Goal: Go to known website: Access a specific website the user already knows

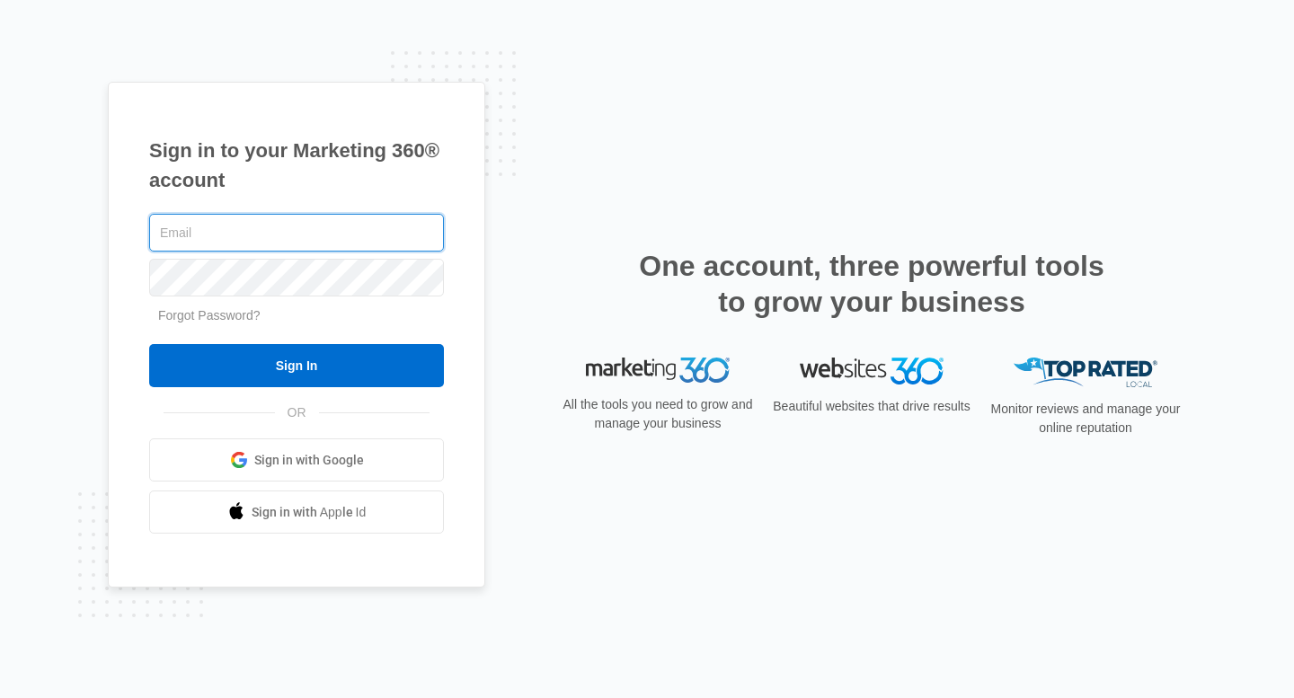
paste input "[EMAIL_ADDRESS][DOMAIN_NAME]"
type input "[EMAIL_ADDRESS][DOMAIN_NAME]"
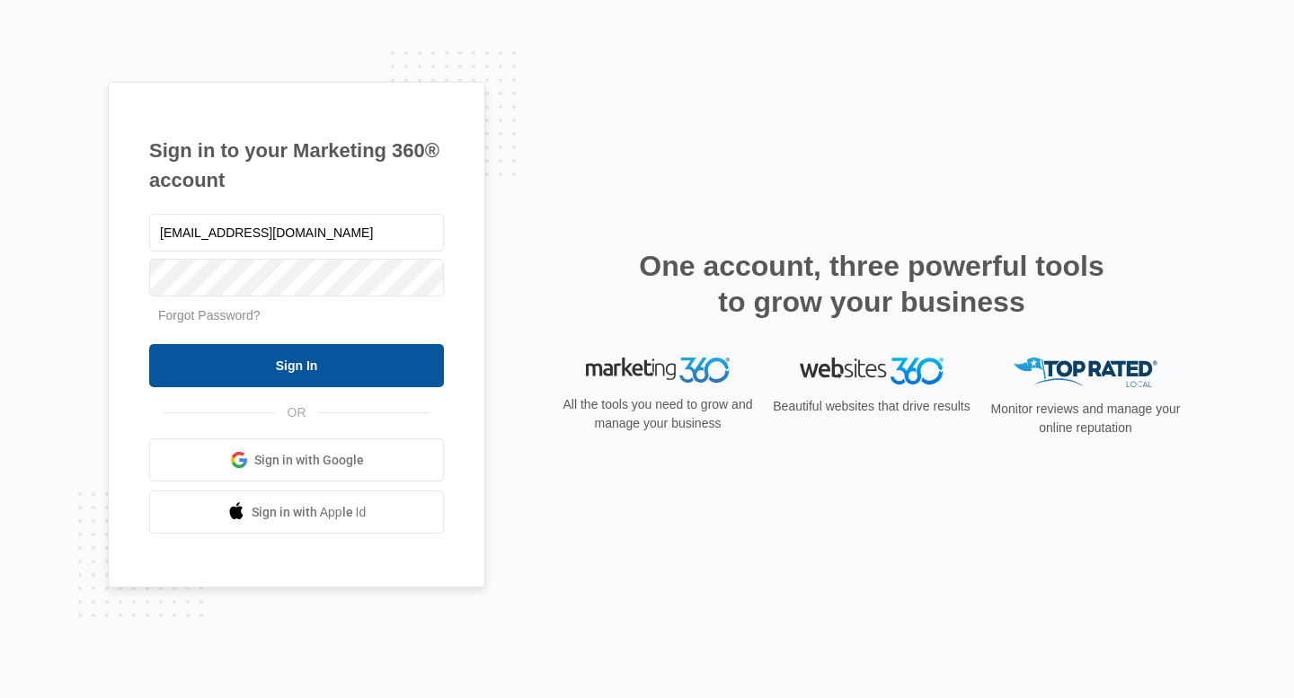
click at [302, 373] on input "Sign In" at bounding box center [296, 365] width 295 height 43
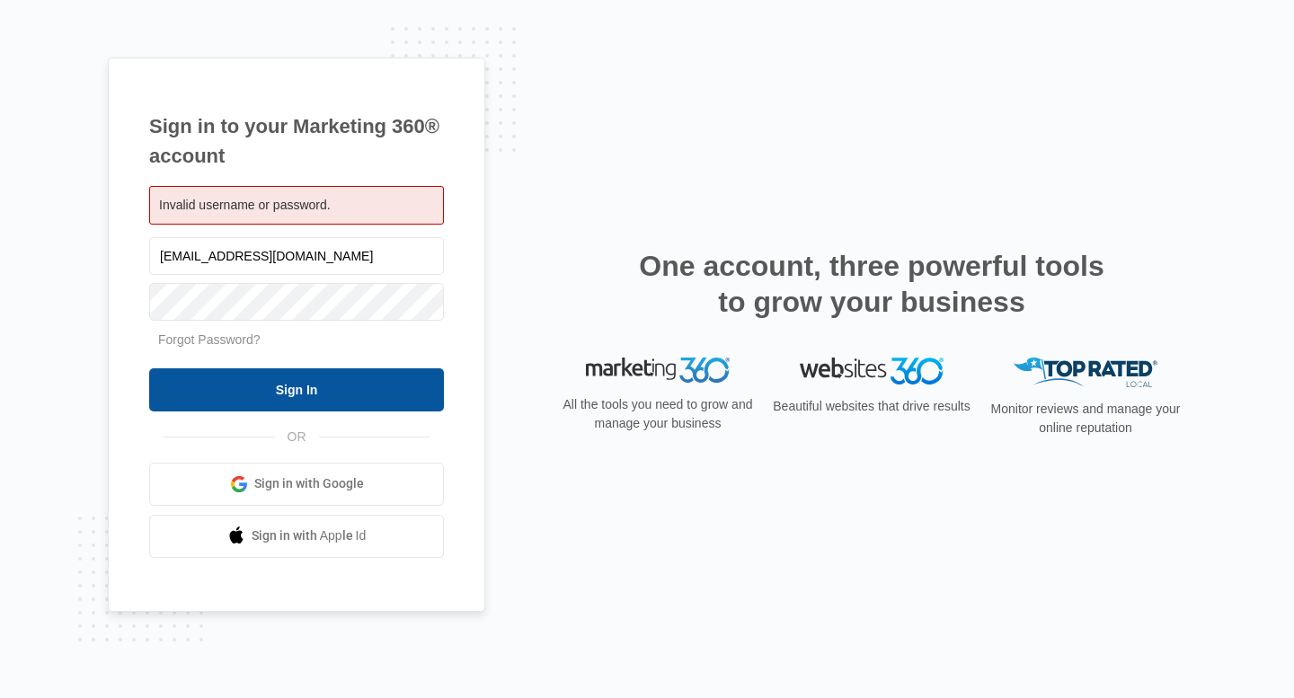
click at [329, 393] on input "Sign In" at bounding box center [296, 389] width 295 height 43
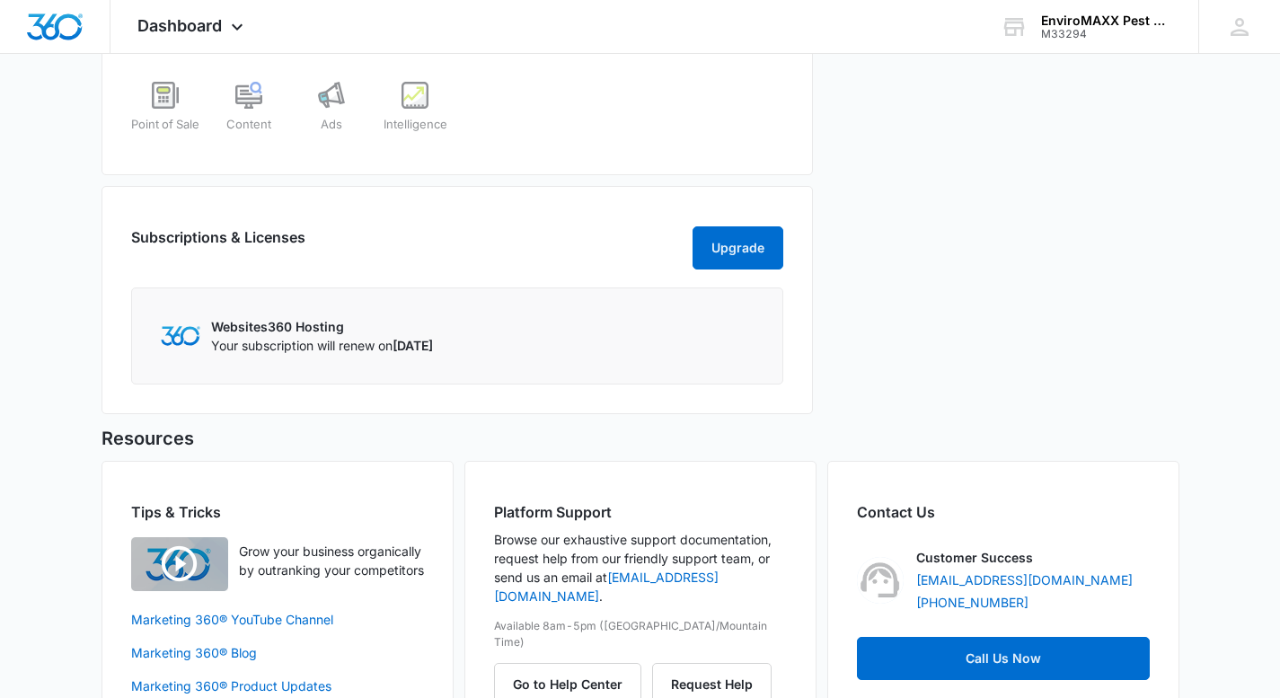
scroll to position [462, 0]
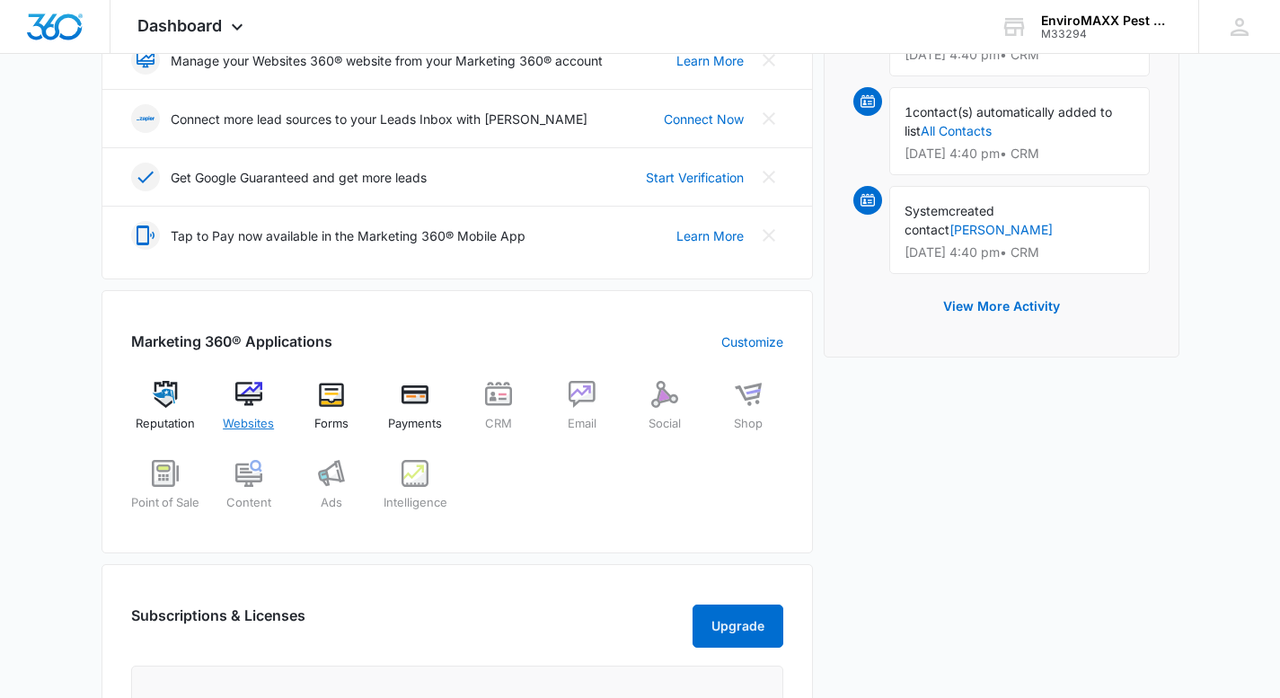
click at [253, 395] on img at bounding box center [248, 394] width 27 height 27
